Goal: Task Accomplishment & Management: Complete application form

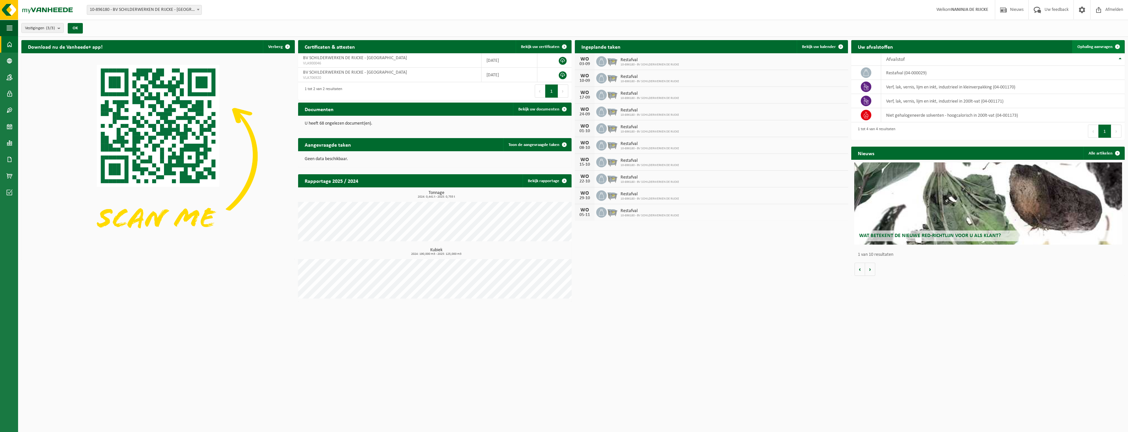
click at [1100, 46] on span "Ophaling aanvragen" at bounding box center [1095, 47] width 35 height 4
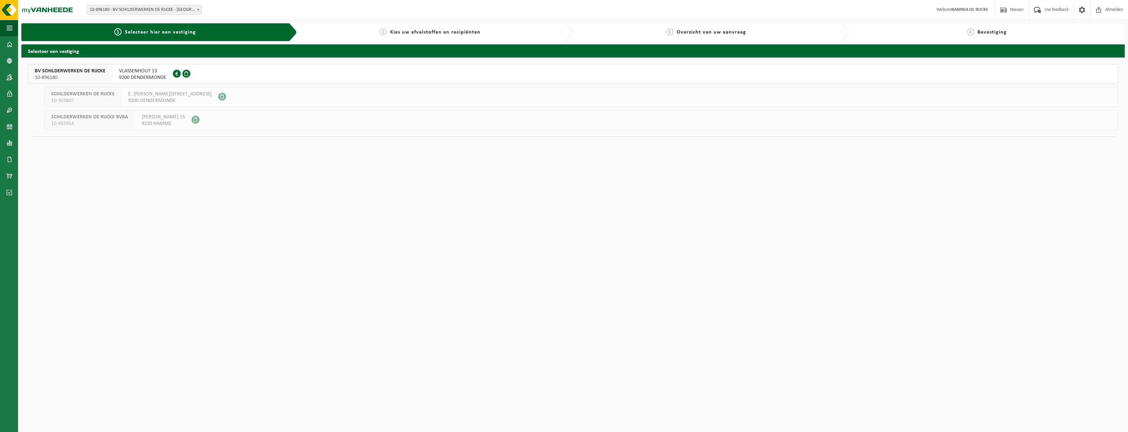
click at [84, 72] on span "BV SCHILDERWERKEN DE RIJCKE" at bounding box center [70, 71] width 71 height 7
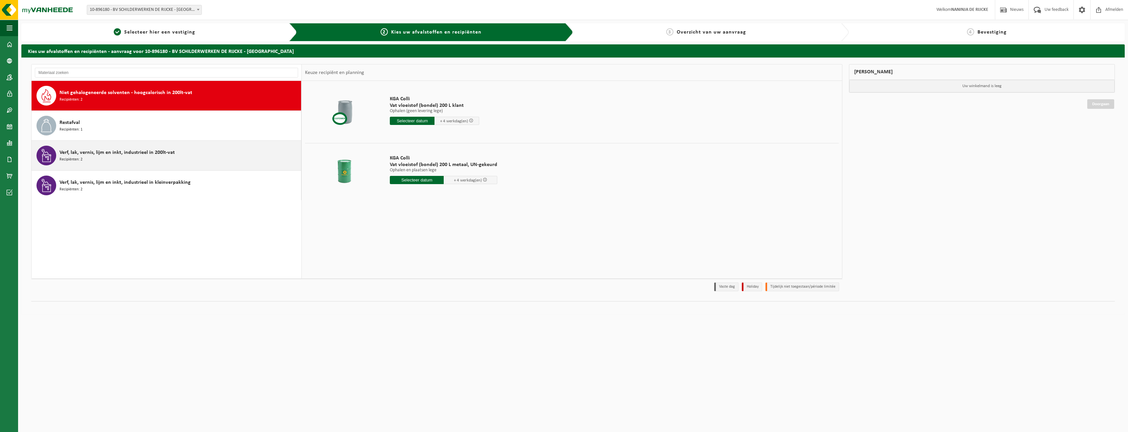
click at [189, 158] on div "Verf, lak, vernis, lijm en inkt, industrieel in 200lt-vat Recipiënten: 2" at bounding box center [180, 156] width 240 height 20
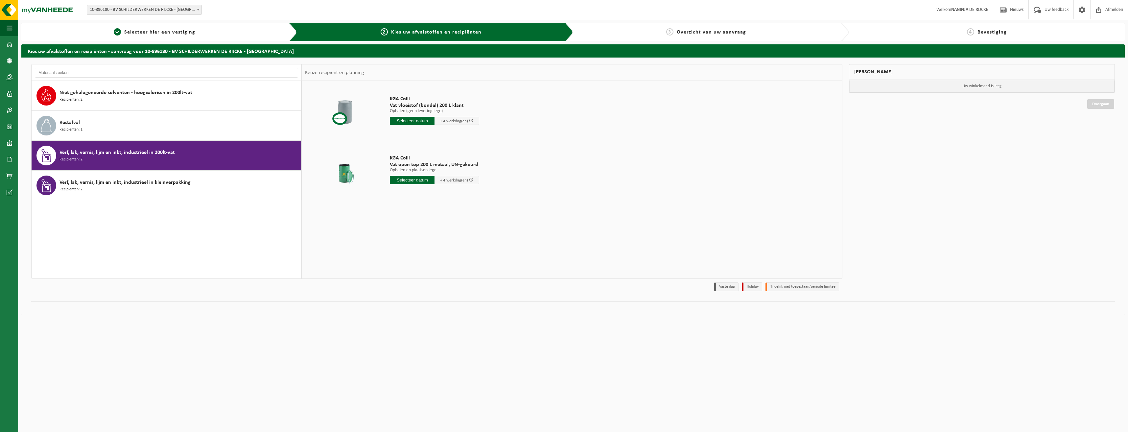
click at [419, 180] on input "text" at bounding box center [412, 180] width 45 height 8
click at [462, 196] on icon at bounding box center [464, 195] width 11 height 11
click at [435, 219] on div "4" at bounding box center [431, 217] width 12 height 11
type input "Van 2025-09-04"
click at [471, 180] on span at bounding box center [469, 180] width 4 height 4
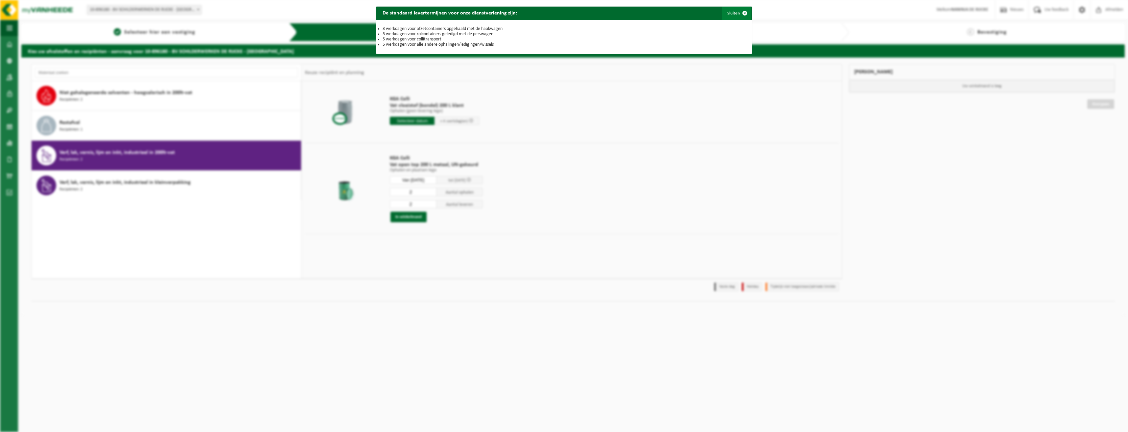
click at [744, 14] on span "button" at bounding box center [744, 13] width 13 height 13
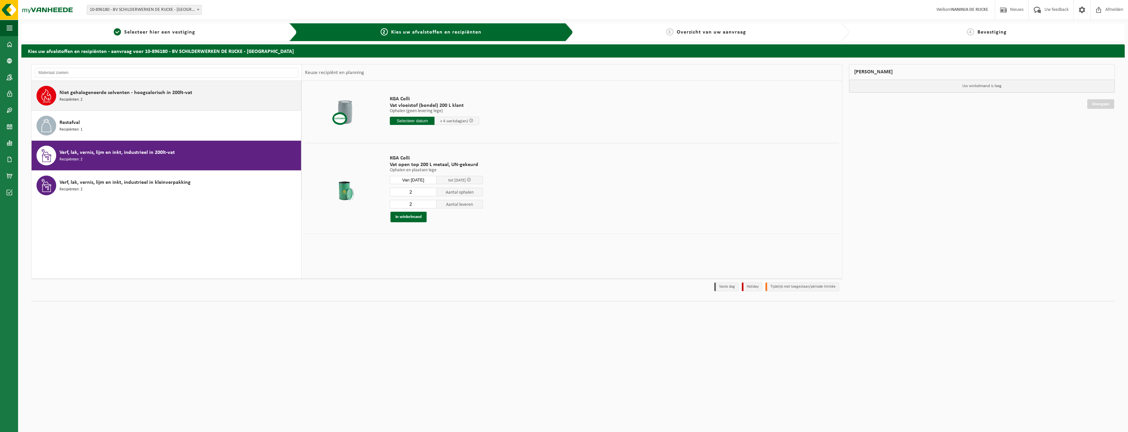
click at [163, 89] on span "Niet gehalogeneerde solventen - hoogcalorisch in 200lt-vat" at bounding box center [126, 93] width 133 height 8
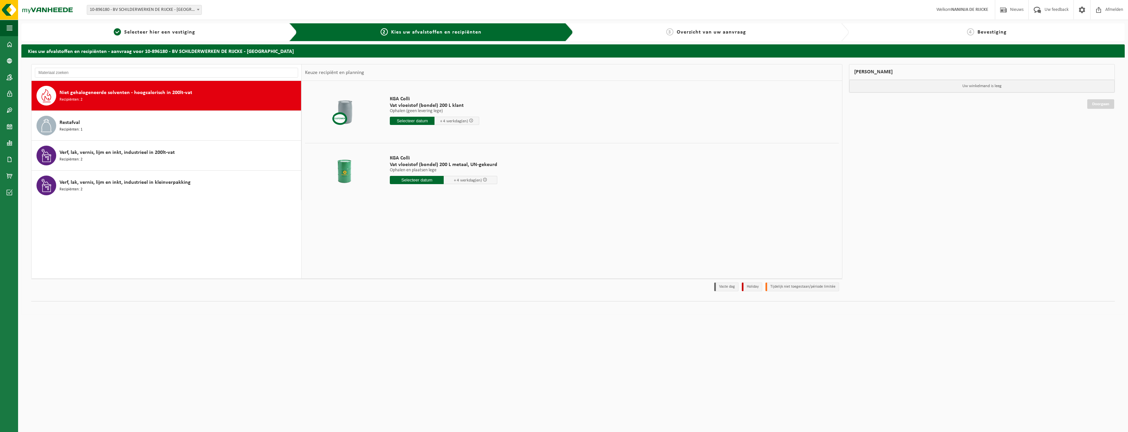
click at [437, 179] on input "text" at bounding box center [417, 180] width 54 height 8
click at [468, 194] on icon at bounding box center [464, 195] width 11 height 11
click at [440, 215] on div "5" at bounding box center [443, 217] width 12 height 11
type input "Van 2025-09-05"
drag, startPoint x: 417, startPoint y: 190, endPoint x: 369, endPoint y: 187, distance: 47.8
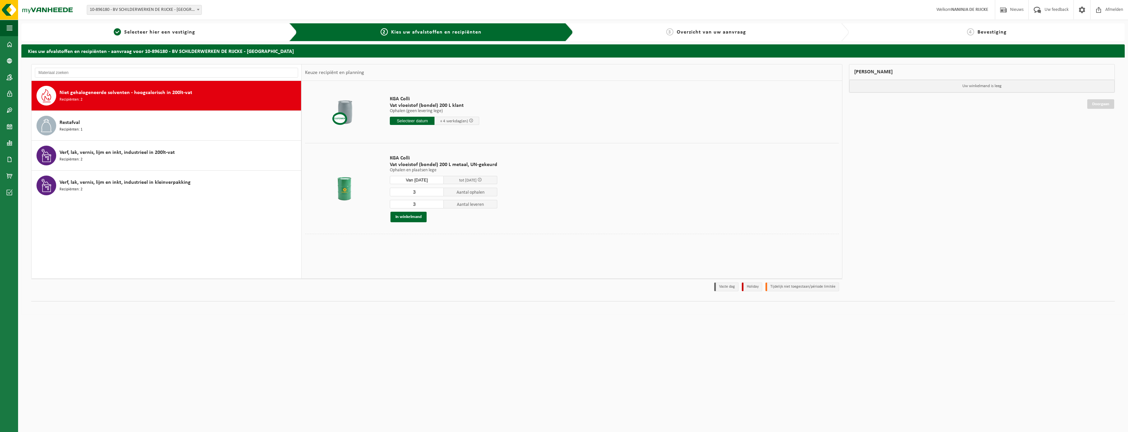
click at [369, 187] on tr "KGA Colli Vat vloeistof (bondel) 200 L metaal, UN-gekeurd Ophalen en plaatsen l…" at bounding box center [572, 188] width 534 height 91
type input "1"
click at [420, 204] on input "3" at bounding box center [417, 204] width 54 height 9
drag, startPoint x: 414, startPoint y: 204, endPoint x: 384, endPoint y: 205, distance: 30.3
click at [384, 205] on tr "KGA Colli Vat vloeistof (bondel) 200 L metaal, UN-gekeurd Ophalen en plaatsen l…" at bounding box center [572, 188] width 534 height 91
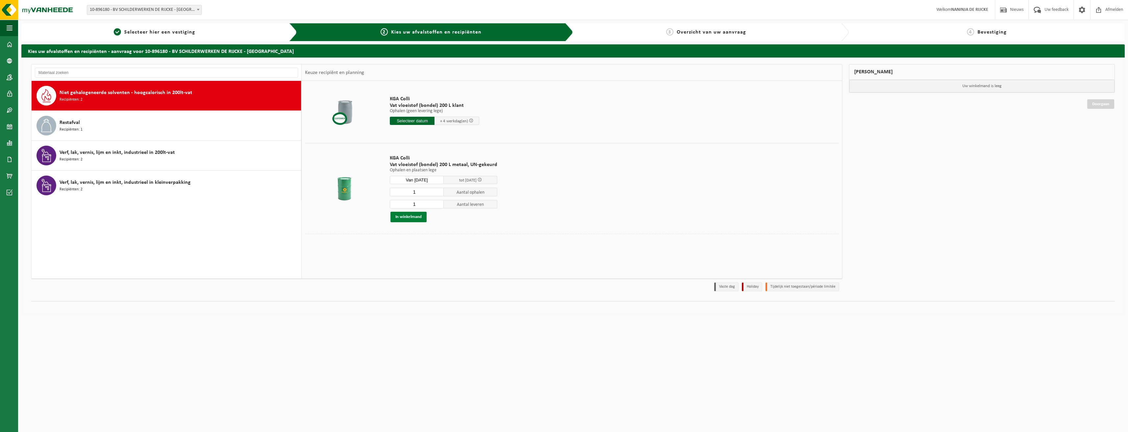
type input "1"
click at [415, 219] on button "In winkelmand" at bounding box center [409, 217] width 36 height 11
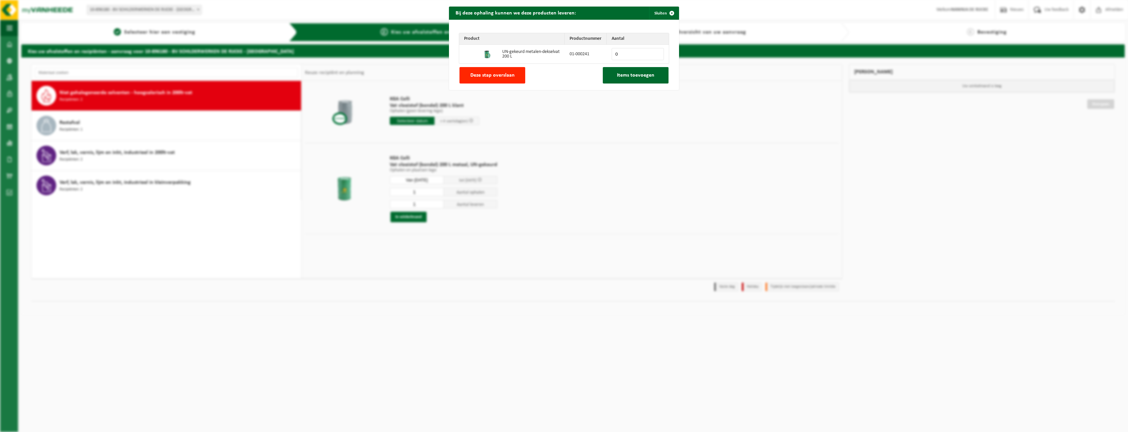
drag, startPoint x: 620, startPoint y: 56, endPoint x: 610, endPoint y: 56, distance: 10.2
click at [612, 56] on input "0" at bounding box center [638, 54] width 52 height 12
type input "1"
click at [633, 77] on span "Items toevoegen" at bounding box center [635, 75] width 37 height 5
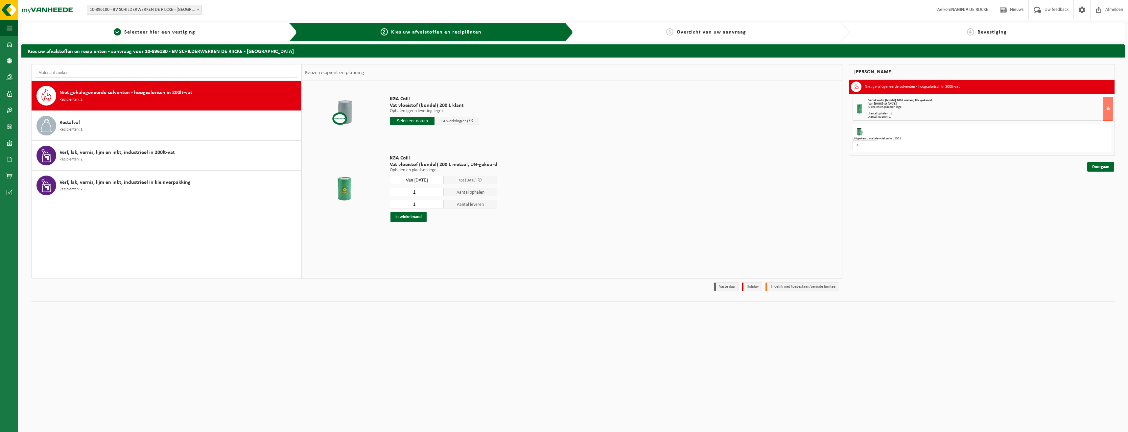
click at [961, 115] on div "Aantal ophalen : 1" at bounding box center [991, 113] width 245 height 3
click at [865, 108] on div at bounding box center [860, 109] width 11 height 11
click at [1109, 110] on button at bounding box center [1109, 109] width 10 height 24
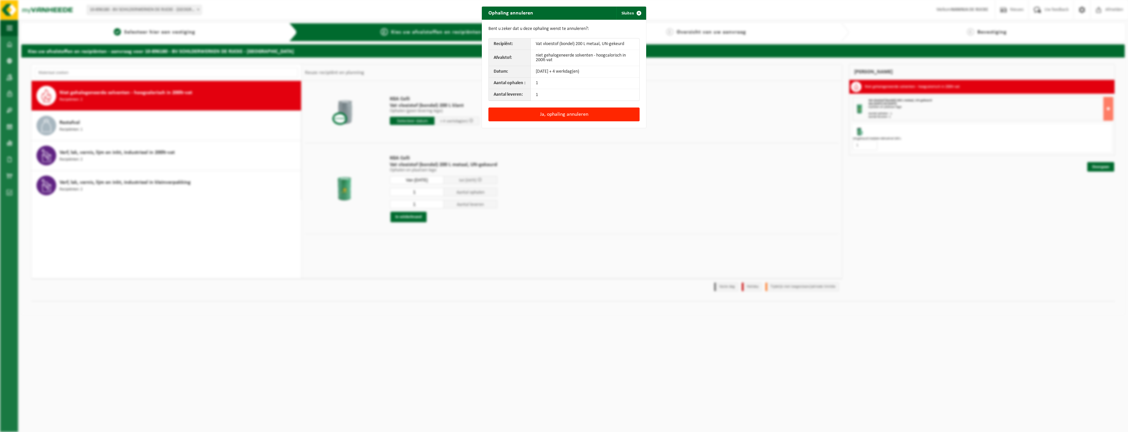
click at [701, 161] on div "Ophaling annuleren Sluiten Bent u zeker dat u deze ophaling wenst te annuleren?…" at bounding box center [564, 216] width 1128 height 432
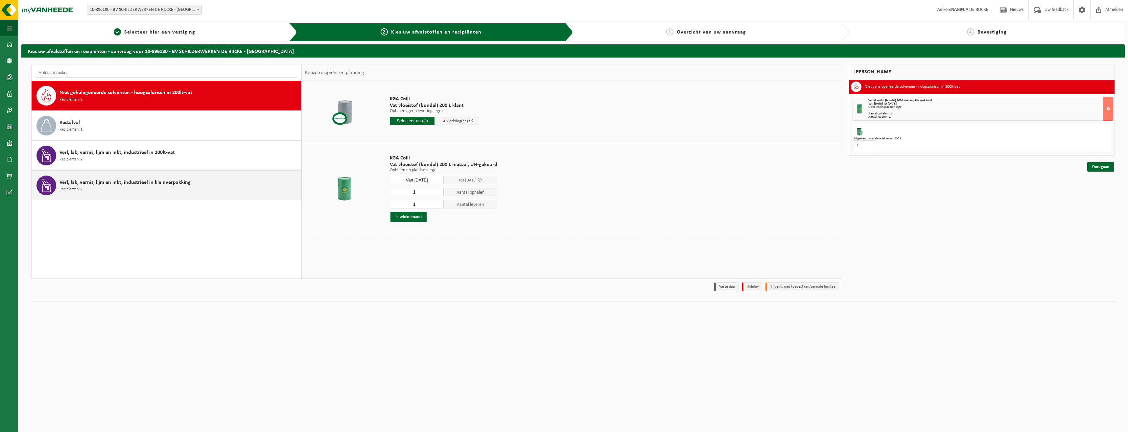
click at [147, 180] on span "Verf, lak, vernis, lijm en inkt, industrieel in kleinverpakking" at bounding box center [125, 183] width 131 height 8
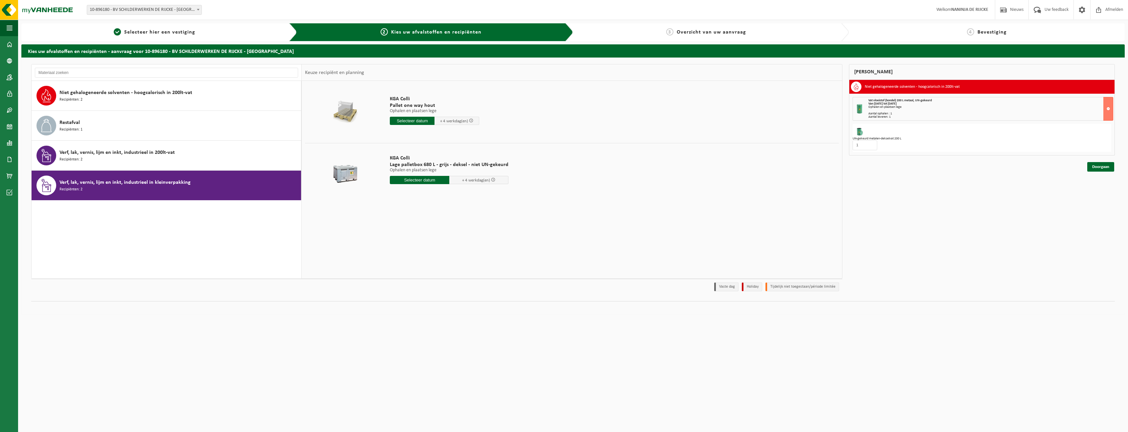
click at [410, 180] on input "text" at bounding box center [420, 180] width 60 height 8
drag, startPoint x: 467, startPoint y: 188, endPoint x: 467, endPoint y: 191, distance: 3.6
click at [467, 191] on body "Vestiging: 10-896180 - BV SCHILDERWERKEN DE RIJCKE - DENDERMONDE 10-903807 - SC…" at bounding box center [564, 216] width 1128 height 432
click at [466, 195] on icon at bounding box center [465, 195] width 2 height 3
click at [444, 217] on div "5" at bounding box center [443, 217] width 12 height 11
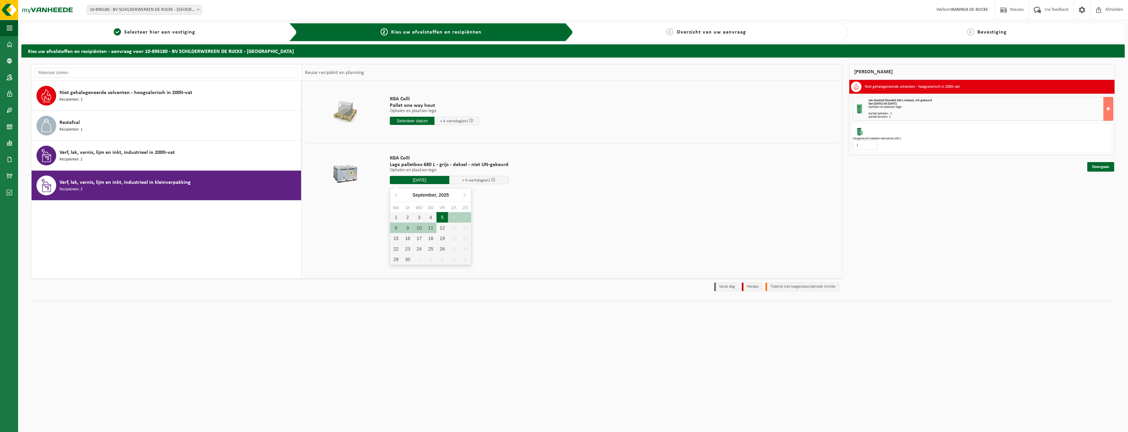
type input "Van 2025-09-05"
type input "2025-09-05"
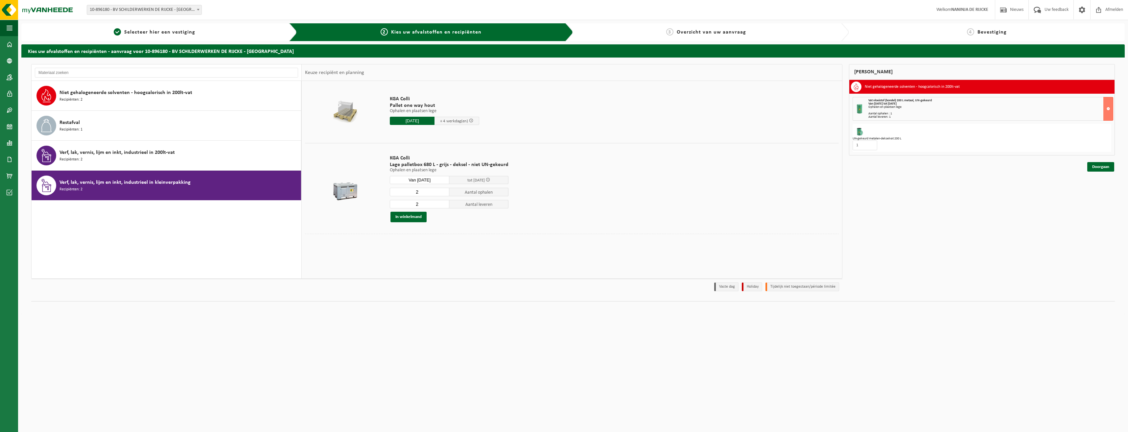
click at [426, 191] on input "2" at bounding box center [420, 192] width 60 height 9
click at [421, 193] on input "2" at bounding box center [420, 192] width 60 height 9
click at [412, 219] on button "In winkelmand" at bounding box center [409, 217] width 36 height 11
click at [406, 217] on button "In winkelmand" at bounding box center [409, 217] width 36 height 11
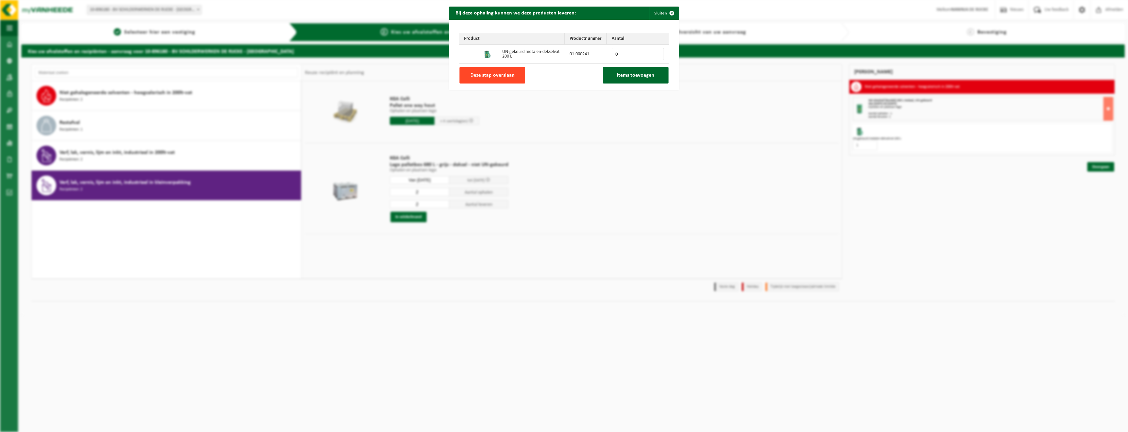
click at [505, 76] on span "Deze stap overslaan" at bounding box center [492, 75] width 44 height 5
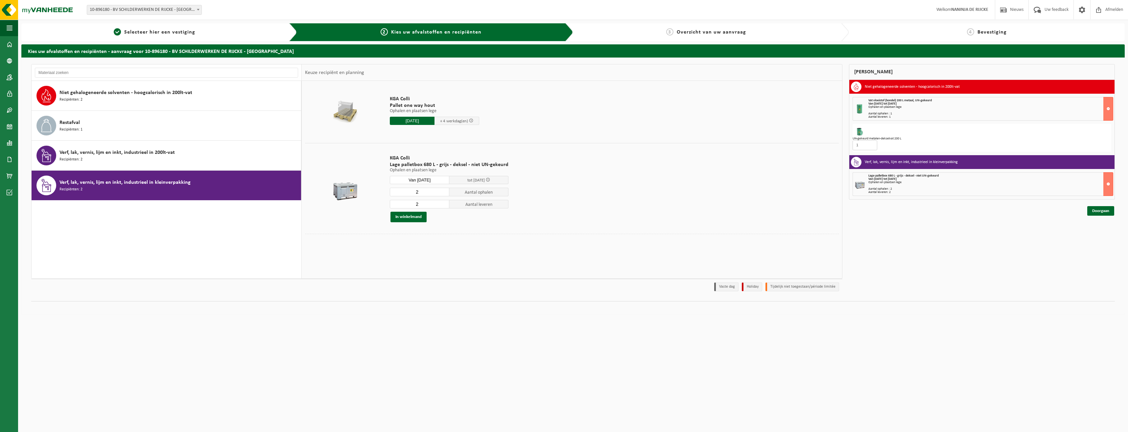
drag, startPoint x: 860, startPoint y: 144, endPoint x: 833, endPoint y: 145, distance: 27.0
click at [849, 145] on div "Niet gehalogeneerde solventen - hoogcalorisch in 200lt-vat Vat vloeistof (bonde…" at bounding box center [982, 140] width 266 height 120
click at [1042, 229] on div "Mijn winkelmand Niet gehalogeneerde solventen - hoogcalorisch in 200lt-vat Vat …" at bounding box center [982, 179] width 273 height 230
click at [153, 159] on div "Verf, lak, vernis, lijm en inkt, industrieel in 200lt-vat Recipiënten: 2" at bounding box center [180, 156] width 240 height 20
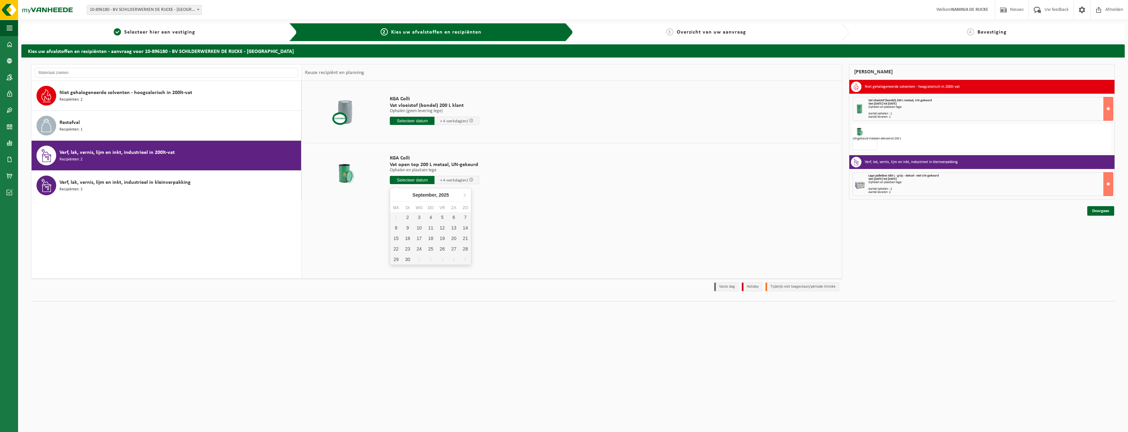
click at [417, 181] on input "text" at bounding box center [412, 180] width 45 height 8
click at [443, 219] on div "5" at bounding box center [443, 217] width 12 height 11
type input "Van 2025-09-05"
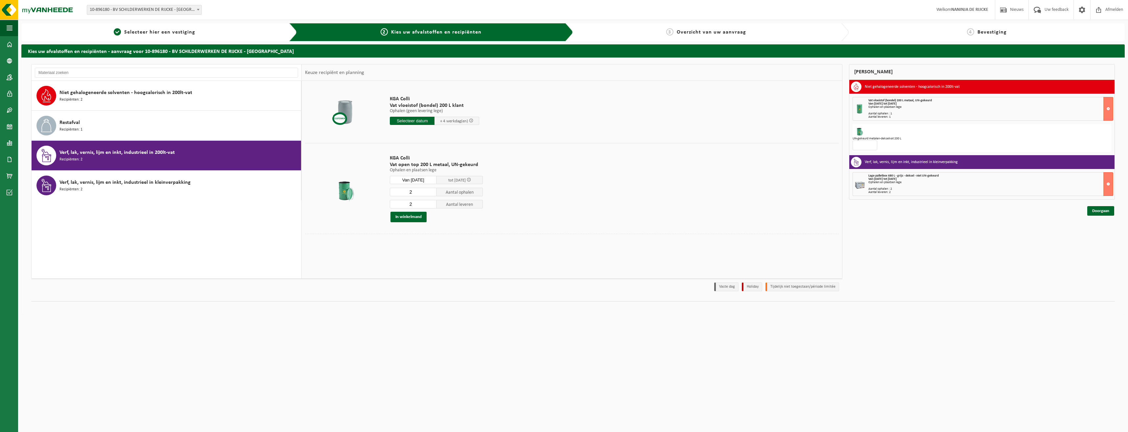
drag, startPoint x: 414, startPoint y: 195, endPoint x: 407, endPoint y: 194, distance: 7.2
click at [407, 194] on input "2" at bounding box center [413, 192] width 47 height 9
type input "1"
click at [431, 193] on input "1" at bounding box center [413, 192] width 47 height 9
type input "1"
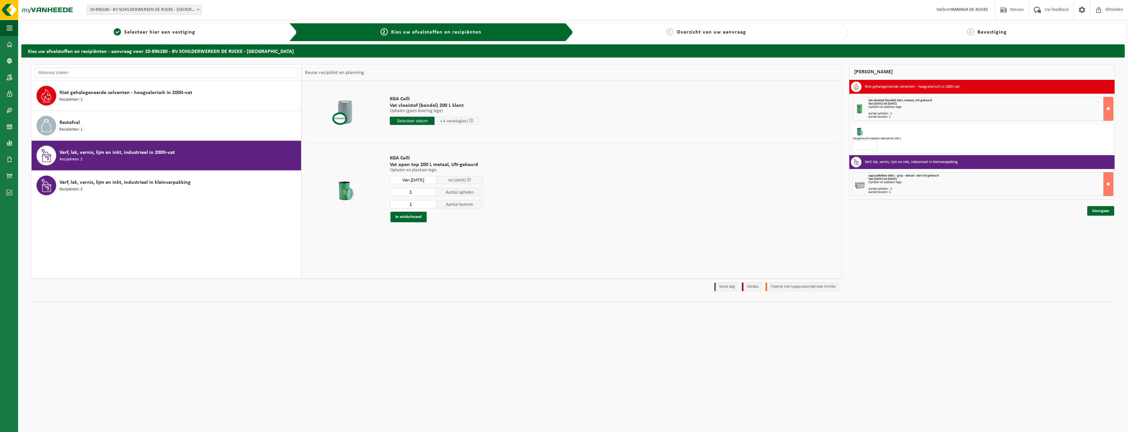
click at [432, 204] on input "1" at bounding box center [413, 204] width 47 height 9
click at [403, 215] on button "In winkelmand" at bounding box center [409, 217] width 36 height 11
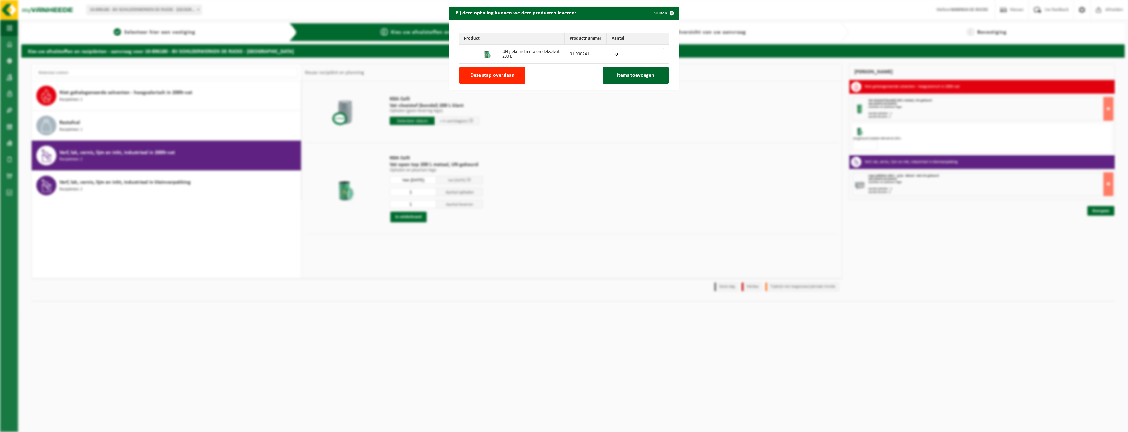
click at [622, 54] on input "0" at bounding box center [638, 54] width 52 height 12
drag, startPoint x: 627, startPoint y: 55, endPoint x: 585, endPoint y: 58, distance: 41.8
click at [586, 58] on tr "UN-gekeurd metalen-dekselvat 200 L 01-000241 0" at bounding box center [564, 54] width 210 height 19
click at [583, 57] on td "01-000241" at bounding box center [586, 54] width 42 height 19
click at [654, 51] on input "0" at bounding box center [638, 54] width 52 height 12
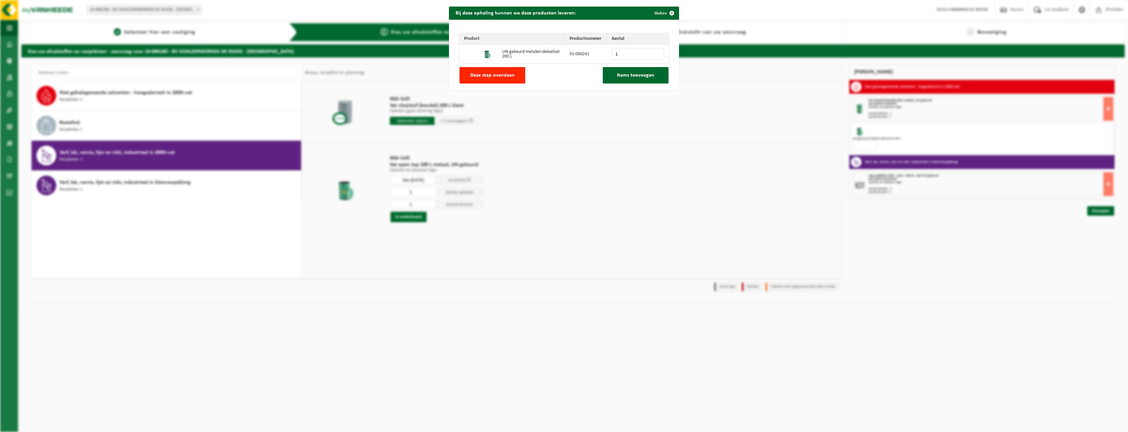
type input "1"
click at [655, 52] on input "1" at bounding box center [638, 54] width 52 height 12
click at [631, 73] on span "Items toevoegen" at bounding box center [635, 75] width 37 height 5
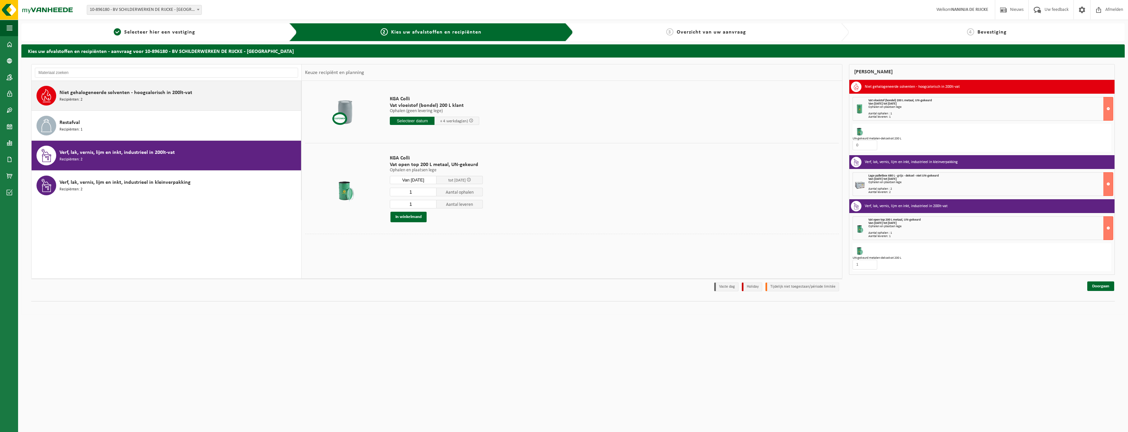
click at [212, 101] on div "Niet gehalogeneerde solventen - hoogcalorisch in 200lt-vat Recipiënten: 2" at bounding box center [180, 96] width 240 height 20
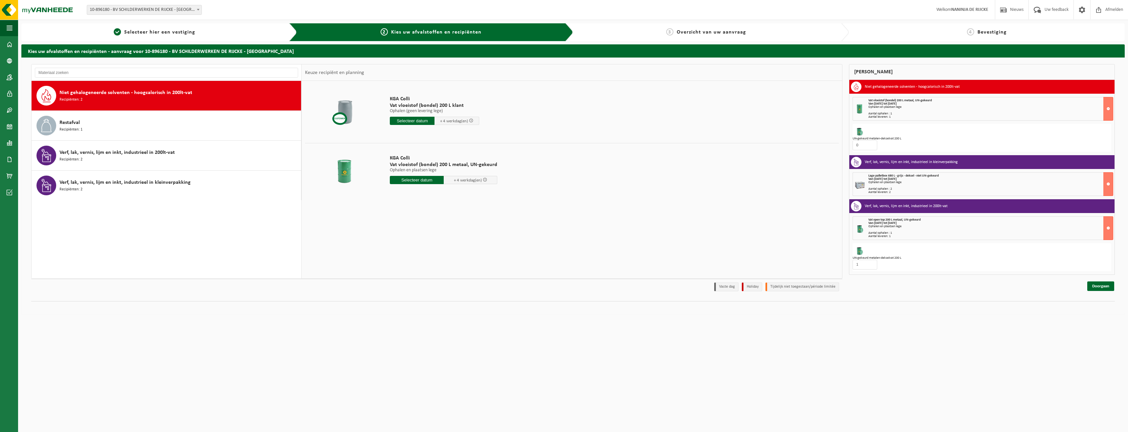
click at [903, 108] on div "Ophalen en plaatsen lege" at bounding box center [991, 107] width 245 height 3
type input "1"
click at [871, 144] on input "1" at bounding box center [865, 145] width 25 height 10
click at [923, 138] on div "UN-gekeurd metalen-dekselvat 200 L" at bounding box center [982, 138] width 259 height 3
click at [1096, 288] on link "Doorgaan" at bounding box center [1101, 286] width 27 height 10
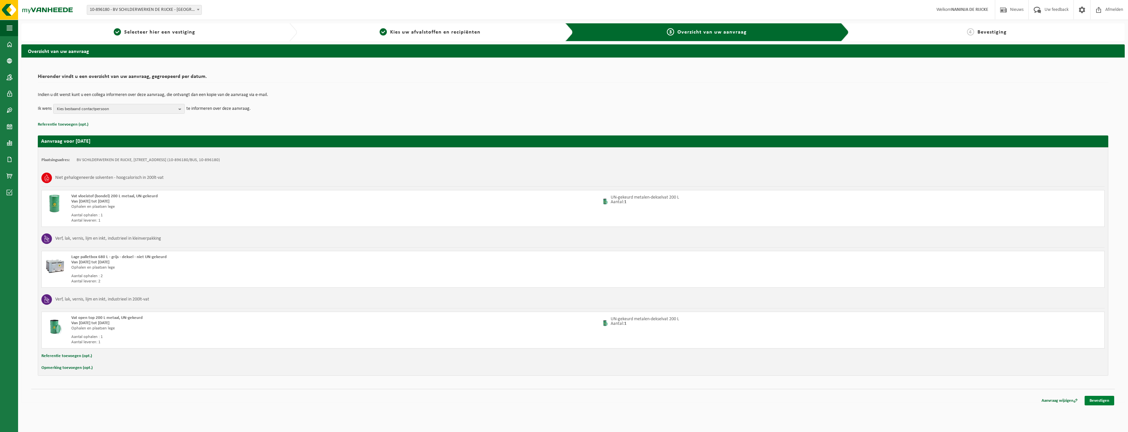
click at [1102, 402] on link "Bevestigen" at bounding box center [1100, 401] width 30 height 10
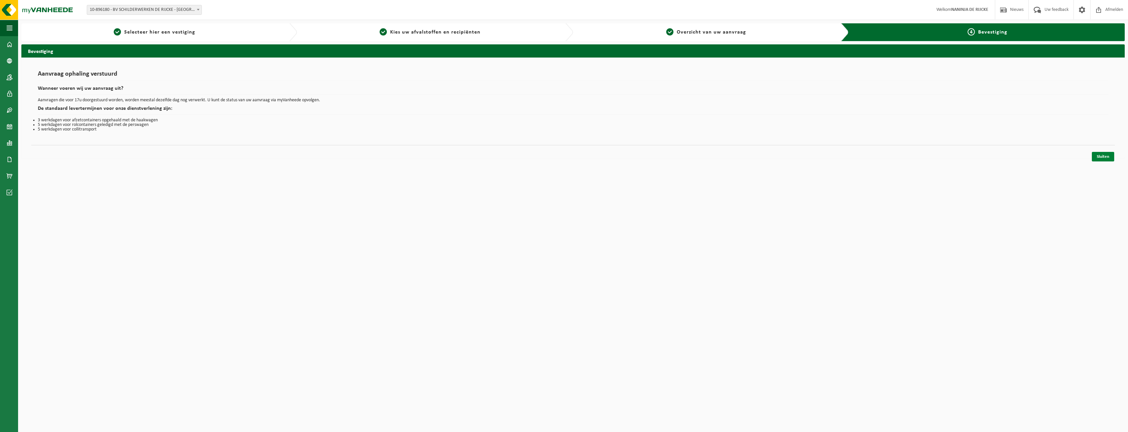
click at [1104, 154] on link "Sluiten" at bounding box center [1103, 157] width 22 height 10
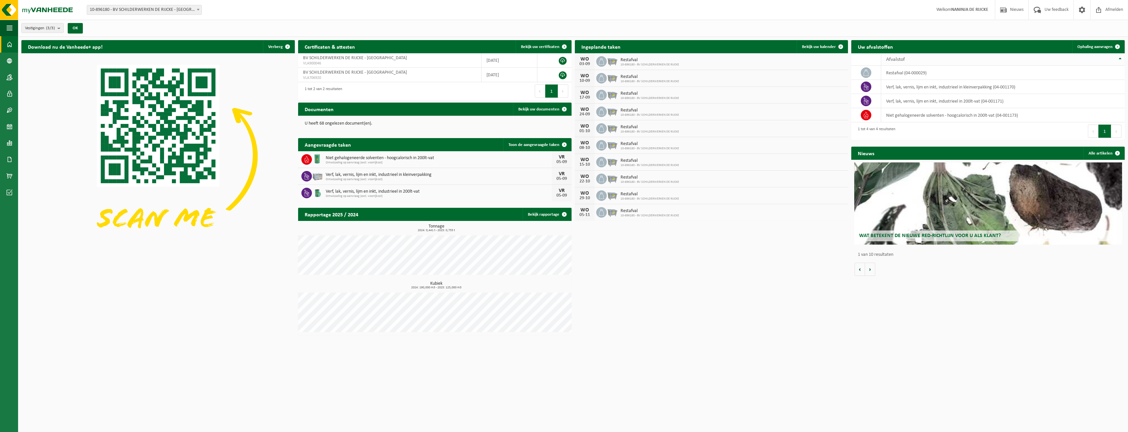
click at [929, 58] on div "Afvalstof" at bounding box center [1001, 59] width 230 height 5
